Goal: Task Accomplishment & Management: Manage account settings

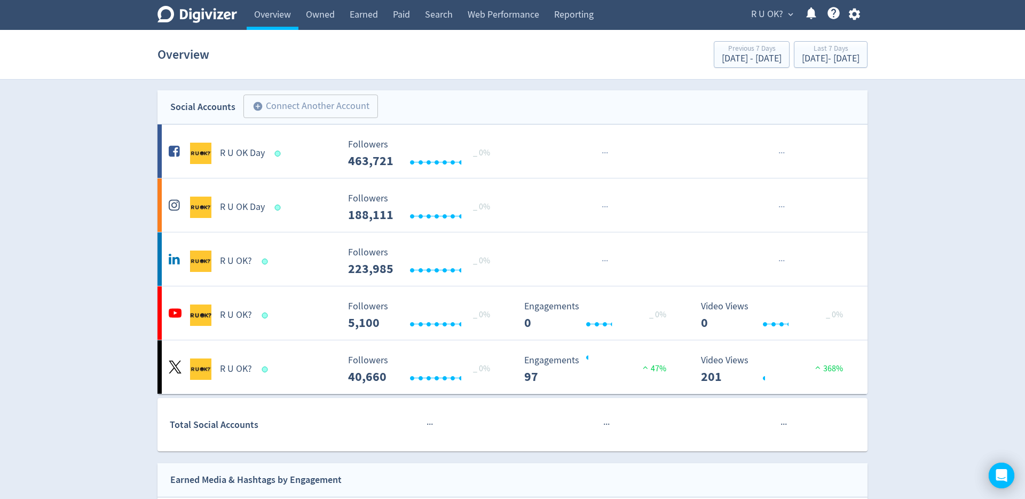
click at [769, 18] on span "R U OK?" at bounding box center [767, 14] width 32 height 17
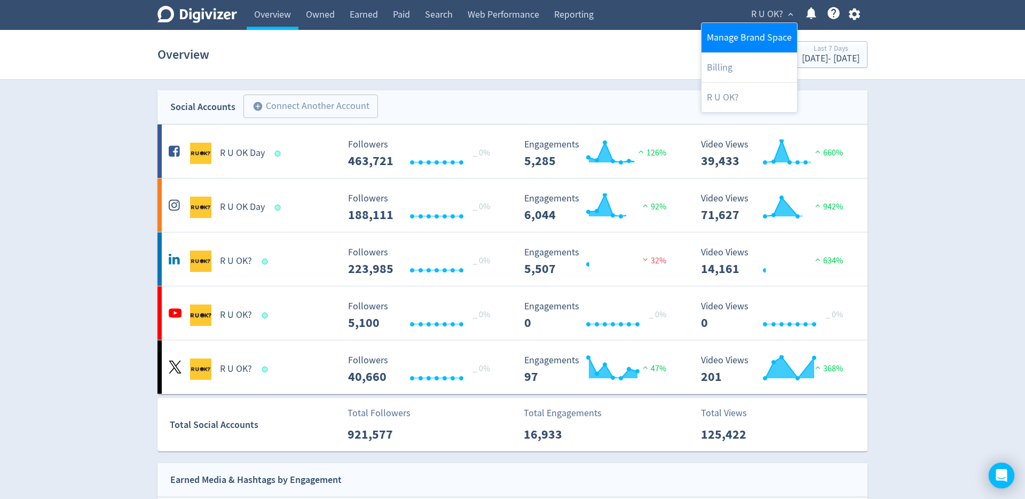
click at [749, 42] on link "Manage Brand Space" at bounding box center [750, 37] width 96 height 29
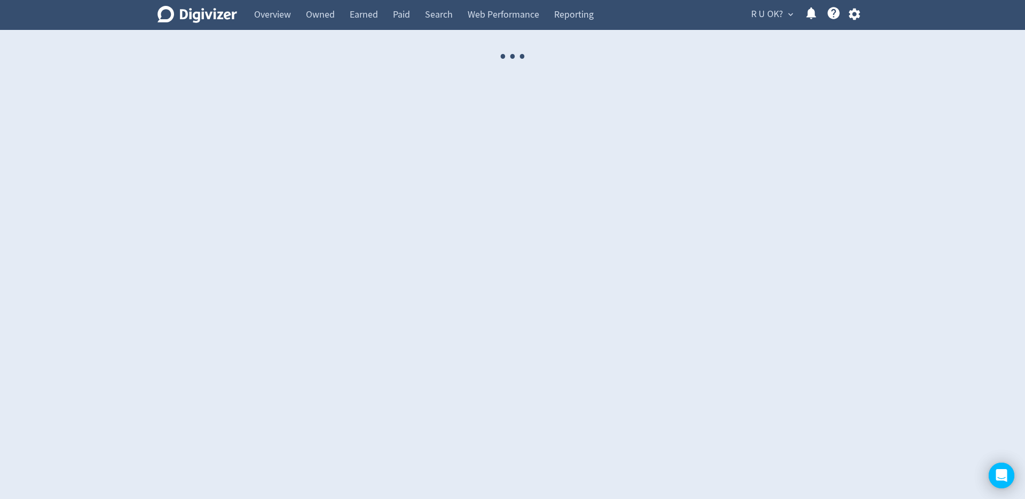
select select "USER"
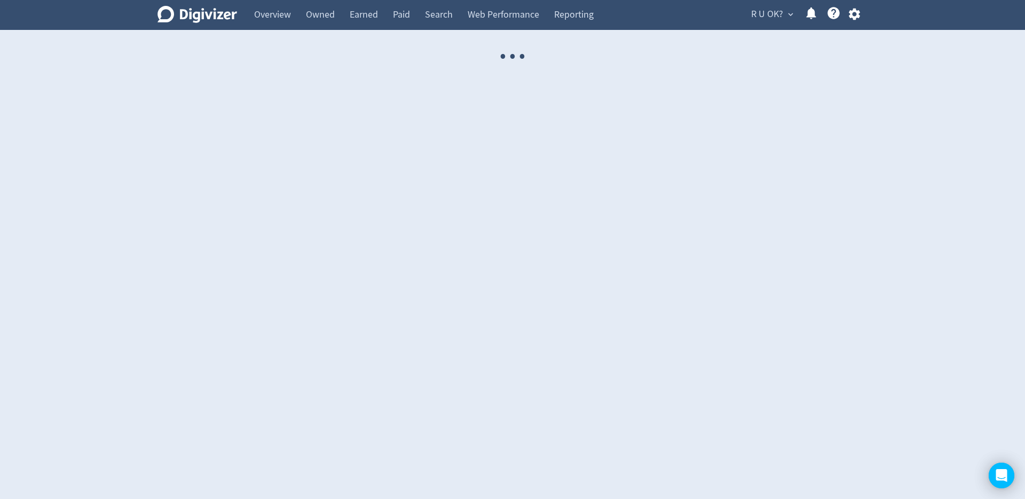
select select "USER"
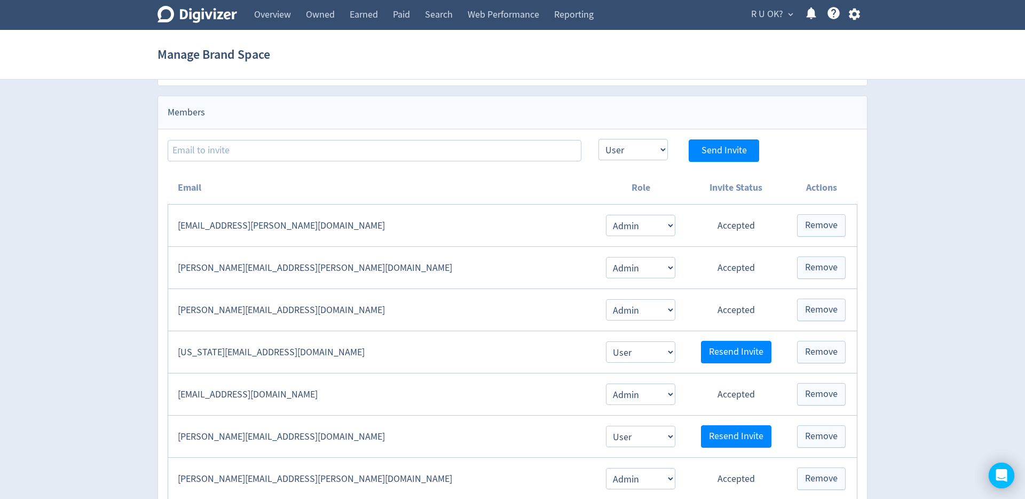
scroll to position [164, 0]
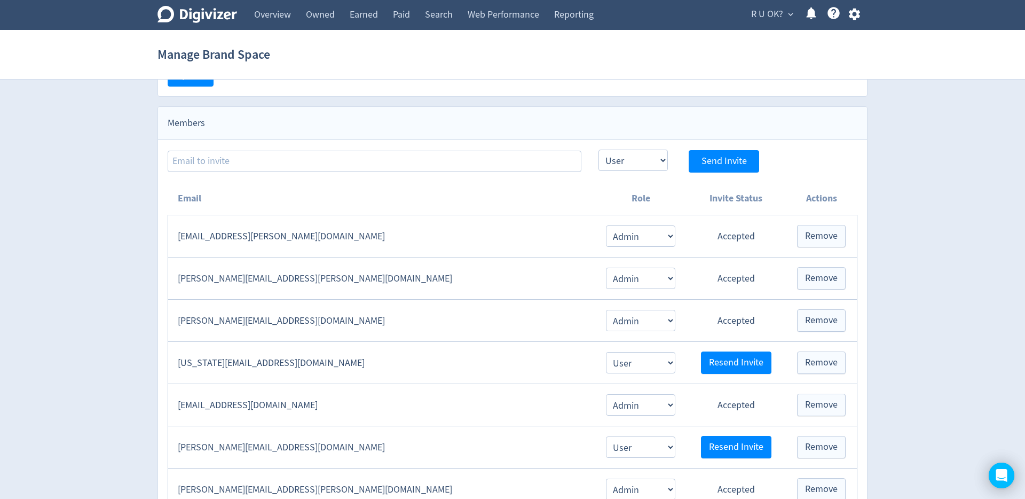
click at [108, 65] on section "Manage Brand Space" at bounding box center [512, 55] width 1025 height 50
